Goal: Navigation & Orientation: Go to known website

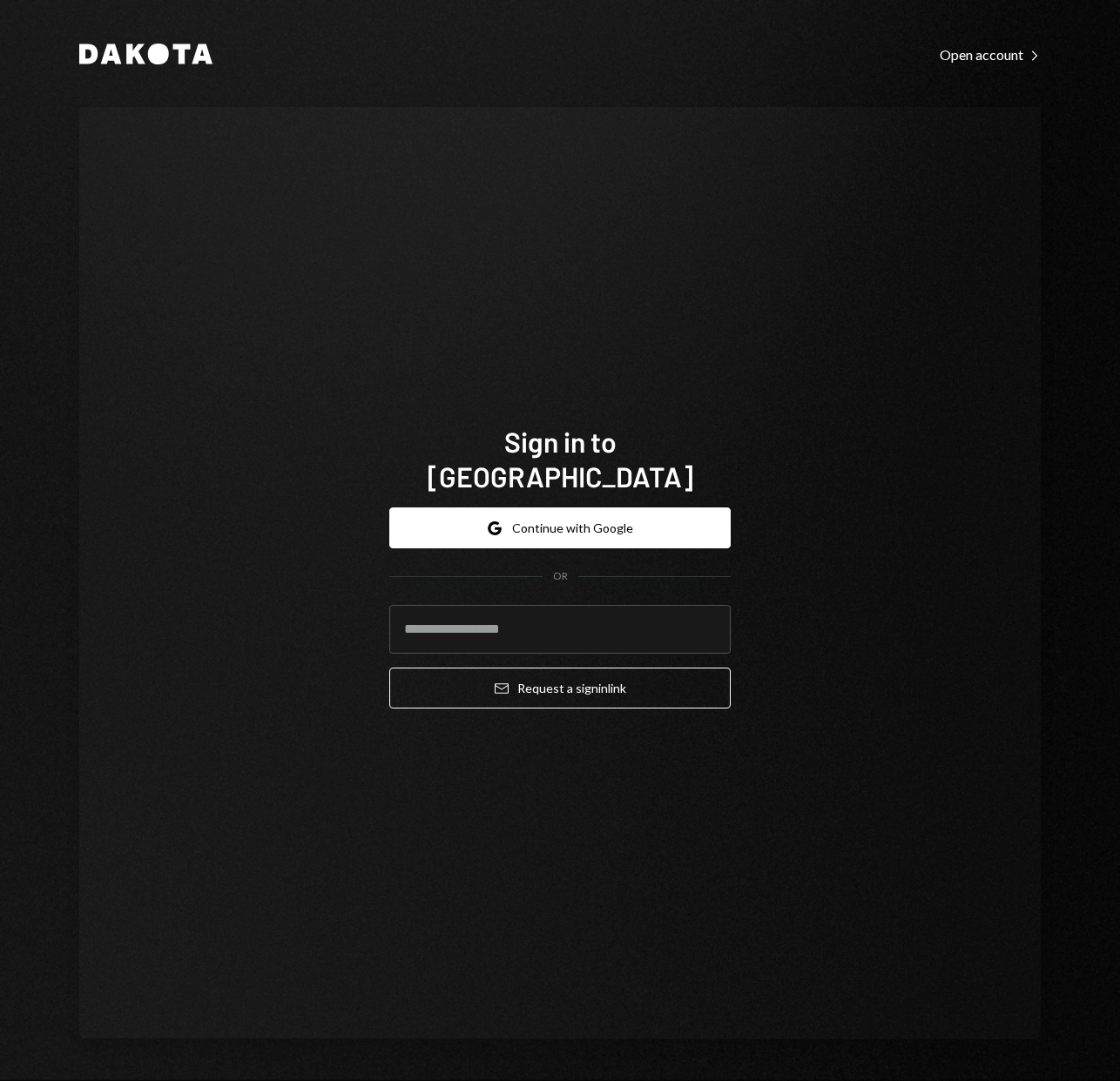
click at [860, 528] on div "Sign in to [GEOGRAPHIC_DATA] Google Continue with Google OR Email Request a sig…" at bounding box center [560, 573] width 961 height 932
click at [615, 620] on input "email" at bounding box center [560, 629] width 342 height 49
click at [802, 587] on div "Sign in to [GEOGRAPHIC_DATA] Google Continue with Google OR Email Request a sig…" at bounding box center [560, 573] width 961 height 932
click at [569, 514] on button "Google Continue with Google" at bounding box center [560, 527] width 342 height 41
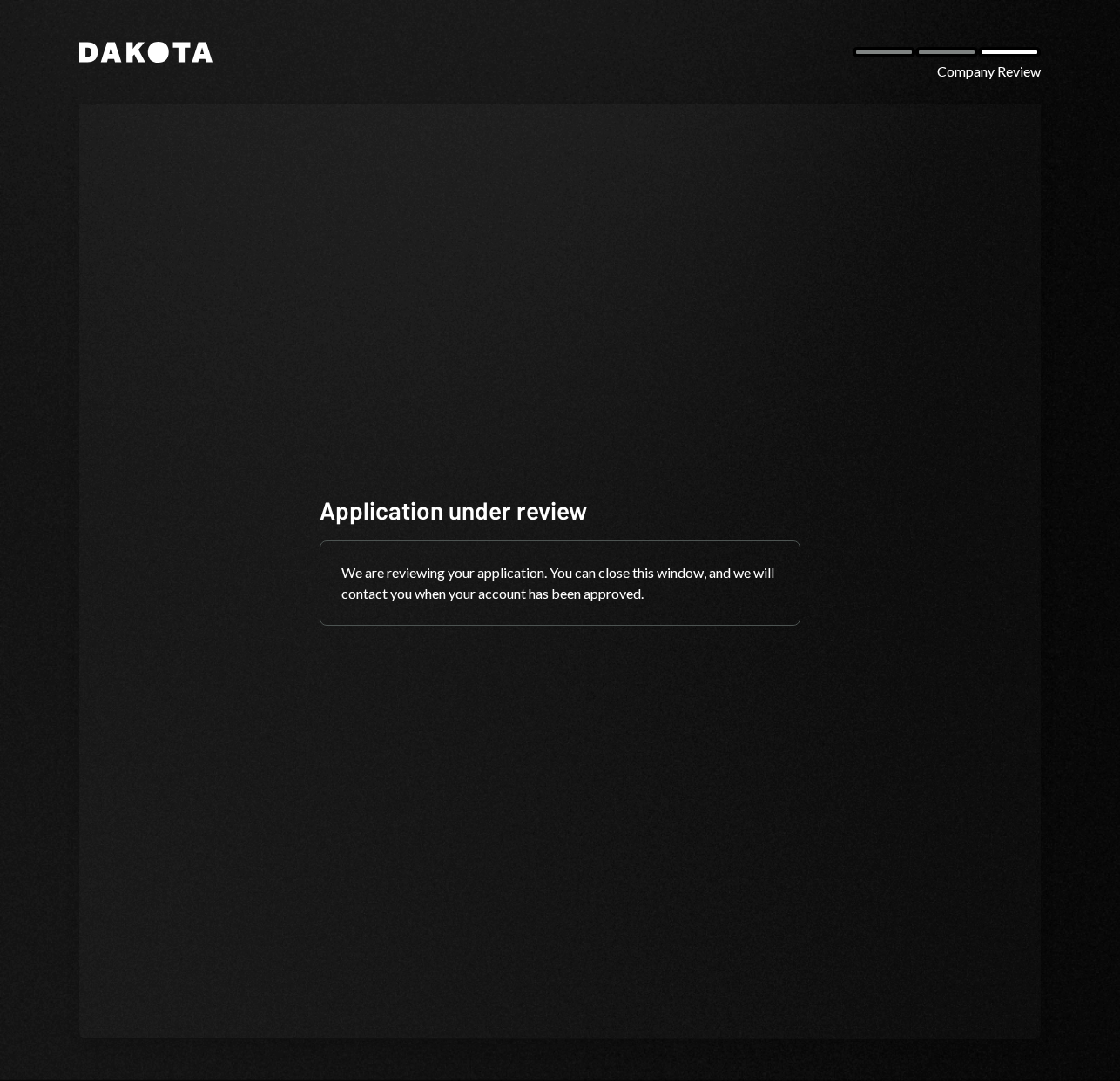
click at [976, 74] on div "Company Review" at bounding box center [988, 71] width 103 height 21
